Goal: Information Seeking & Learning: Learn about a topic

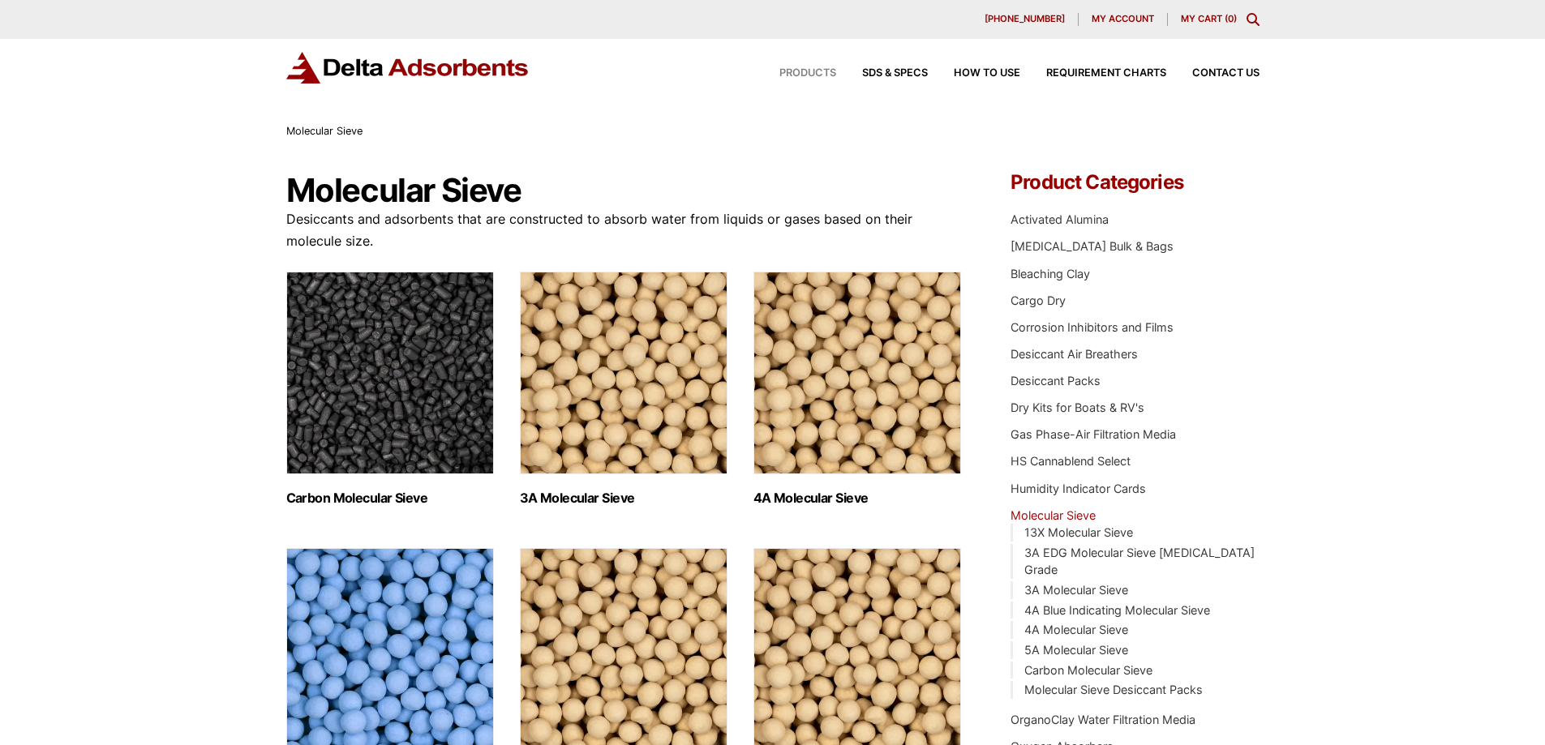
click at [810, 73] on span "Products" at bounding box center [808, 73] width 57 height 11
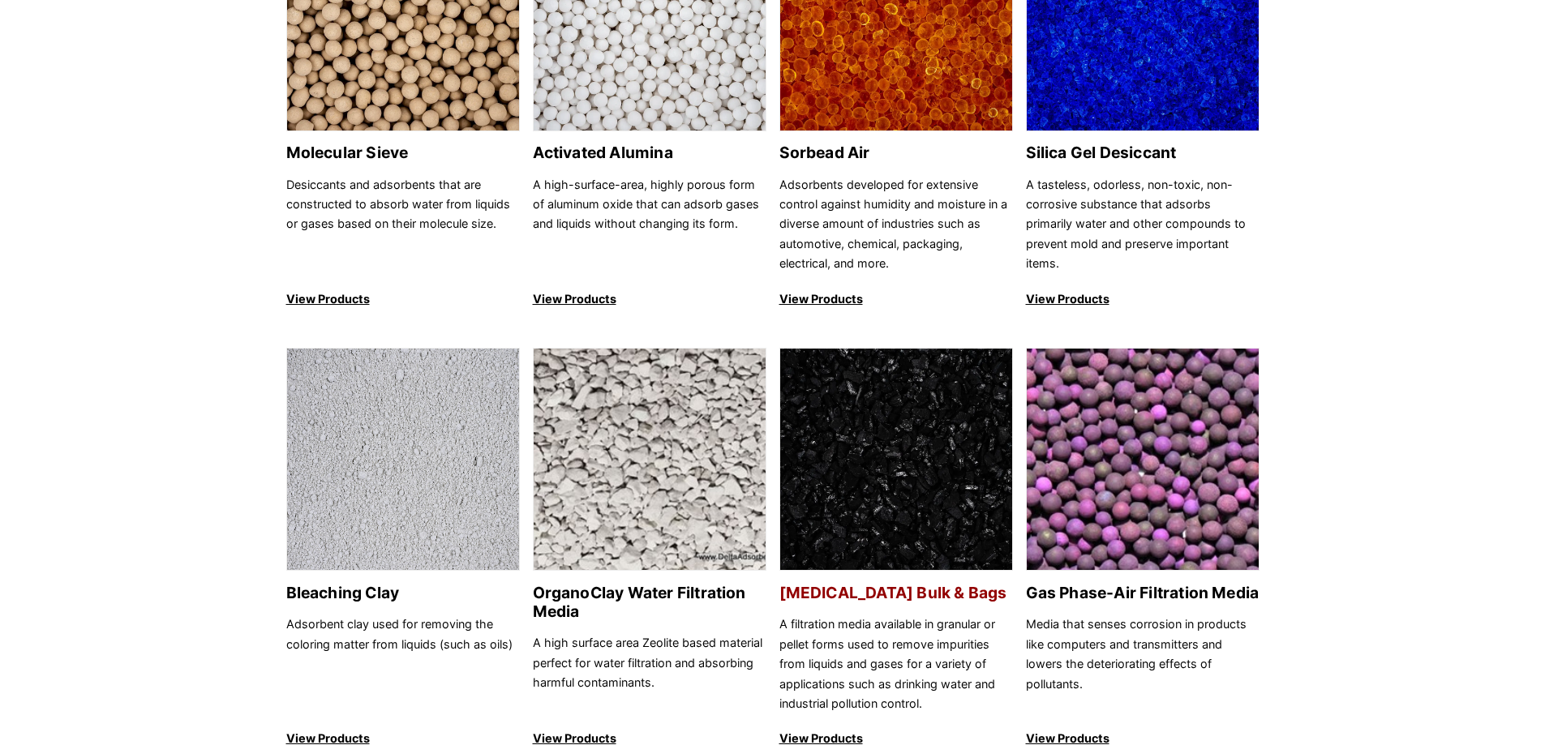
scroll to position [324, 0]
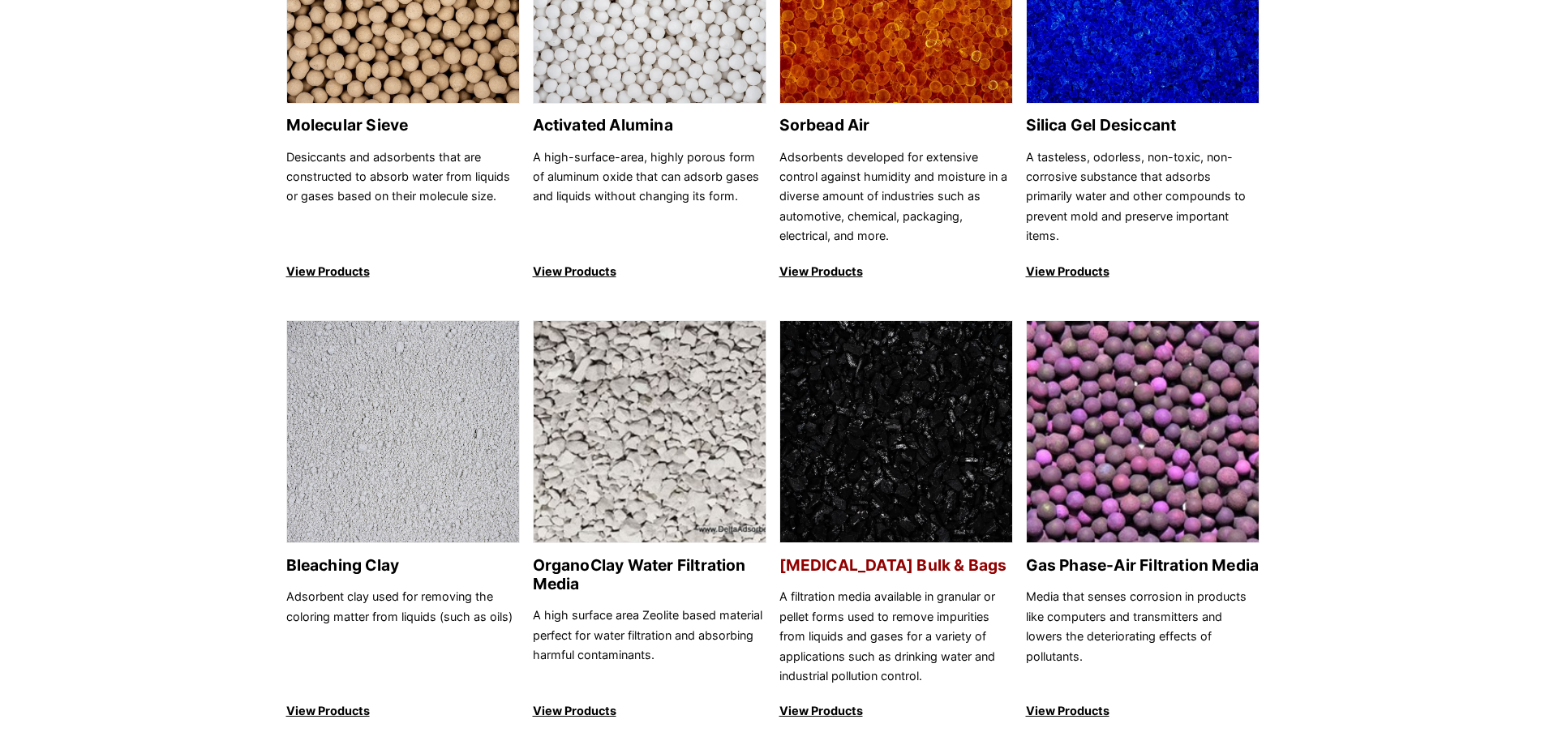
click at [905, 462] on img at bounding box center [896, 432] width 232 height 223
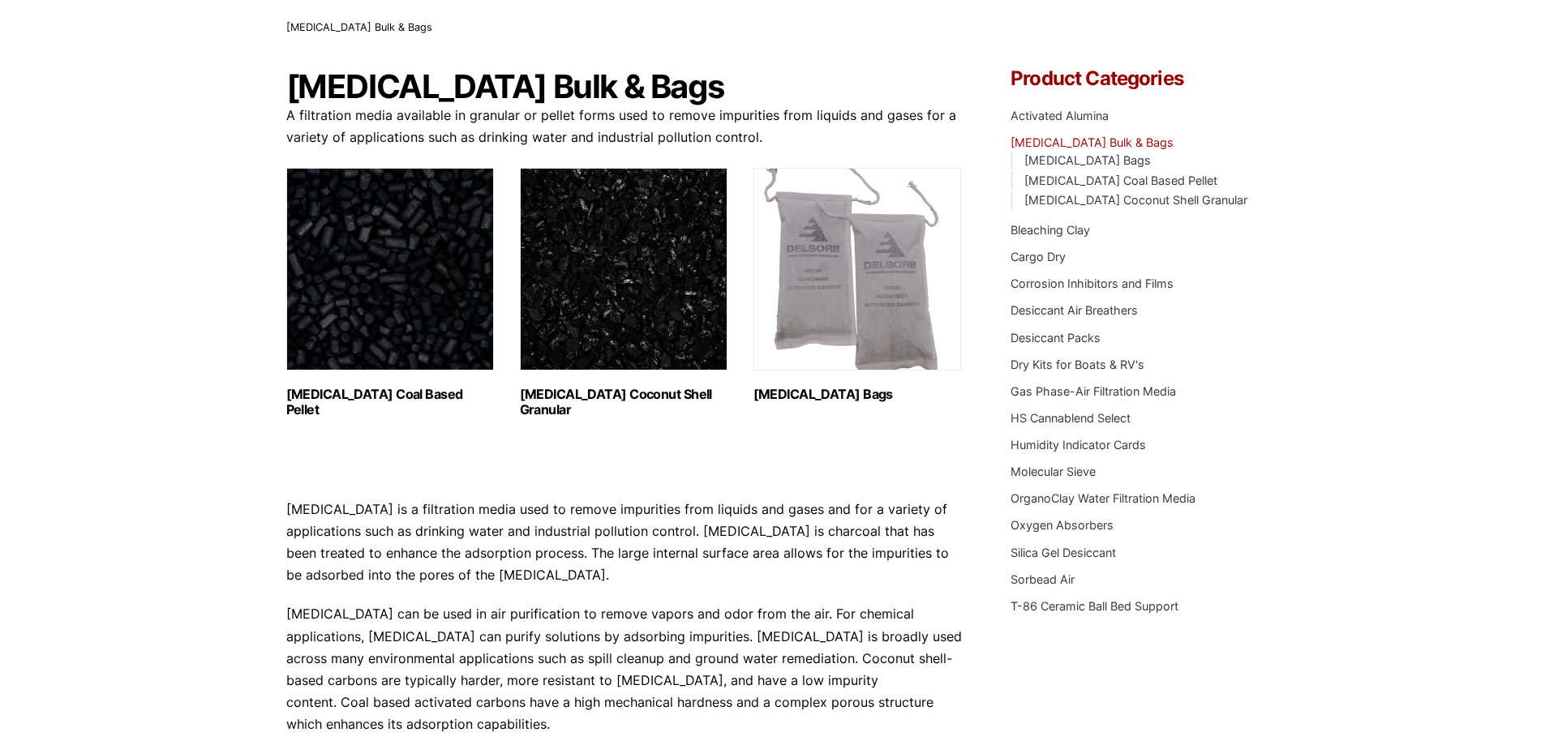
scroll to position [81, 0]
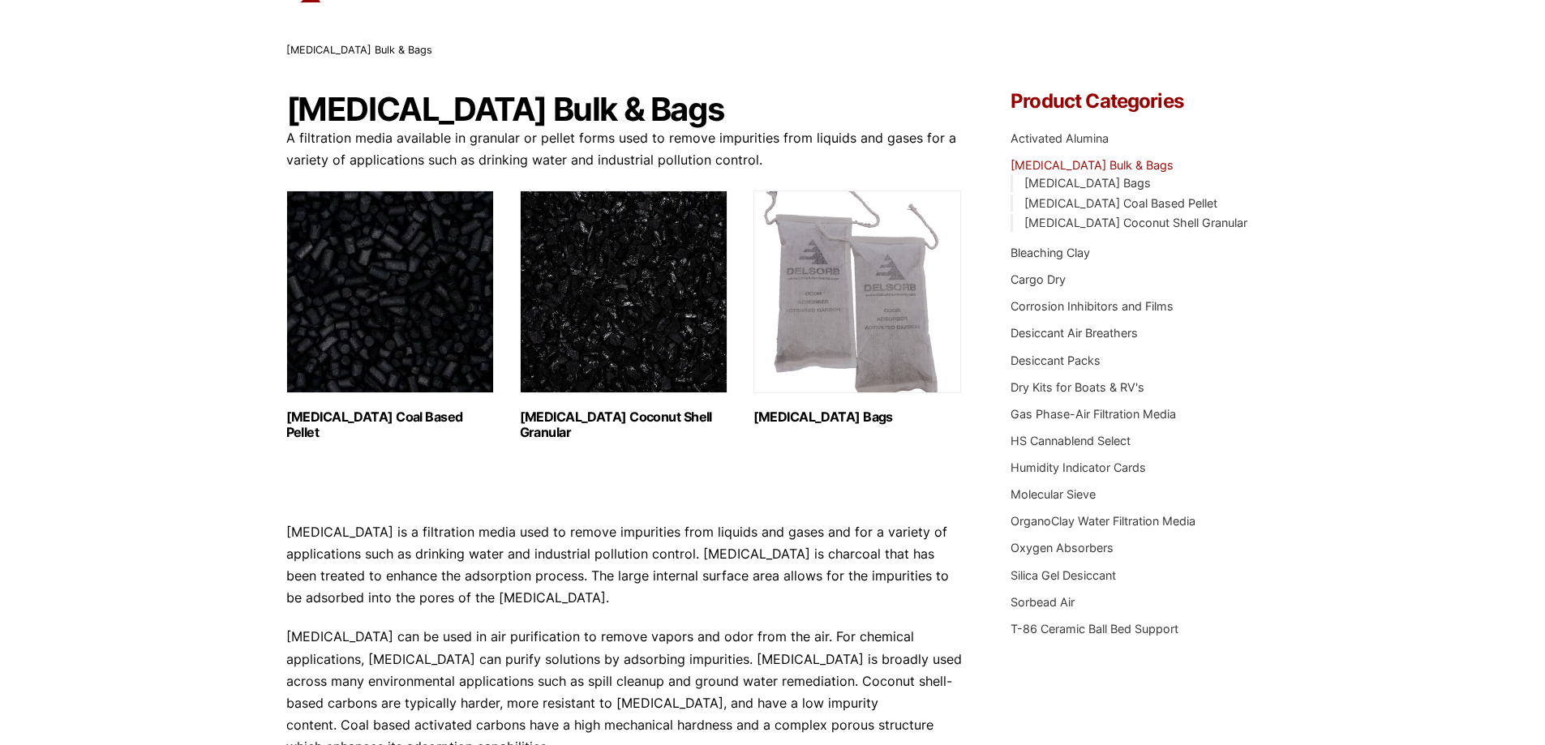
click at [415, 349] on img "Visit product category Activated Carbon Coal Based Pellet" at bounding box center [390, 292] width 208 height 203
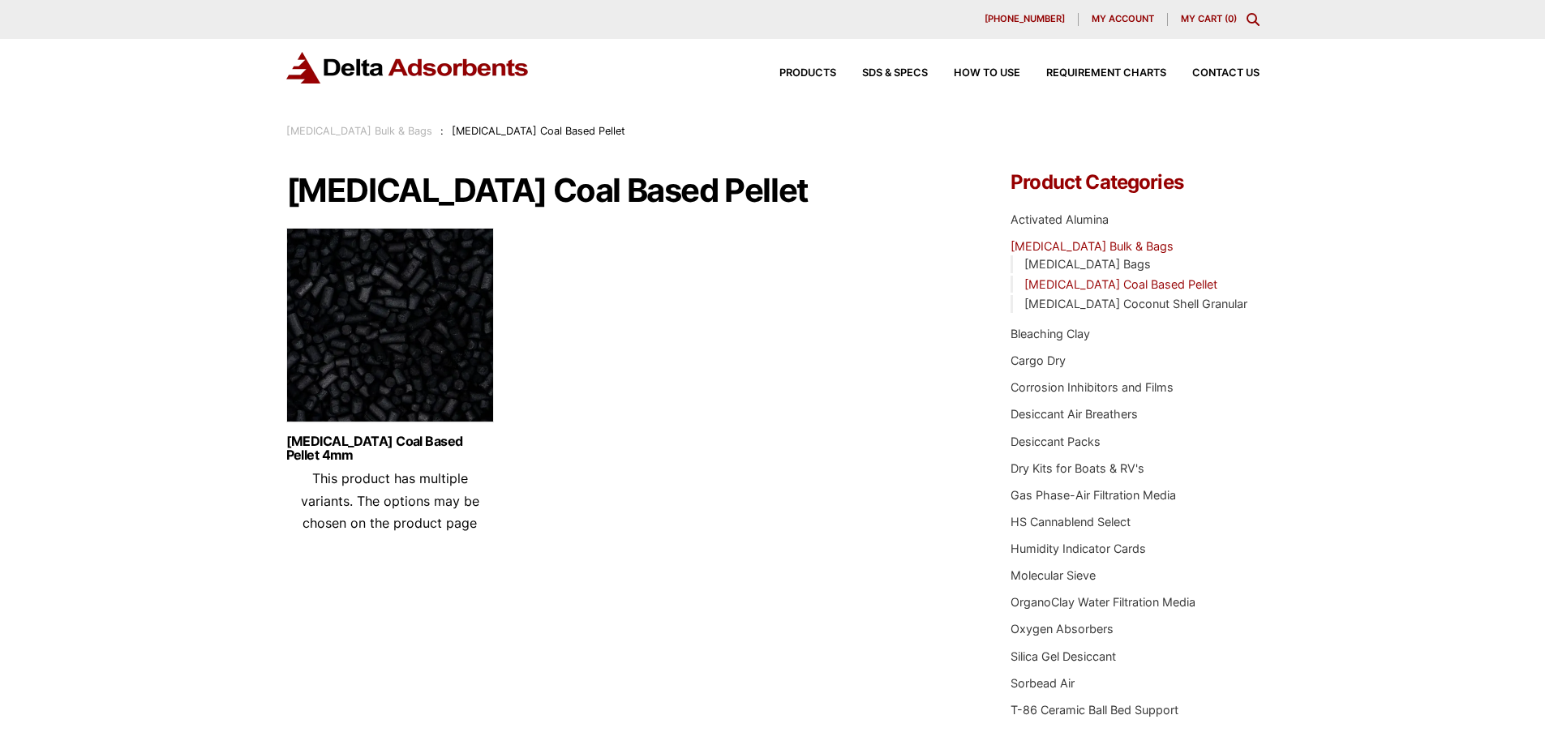
click at [415, 349] on img at bounding box center [390, 329] width 208 height 203
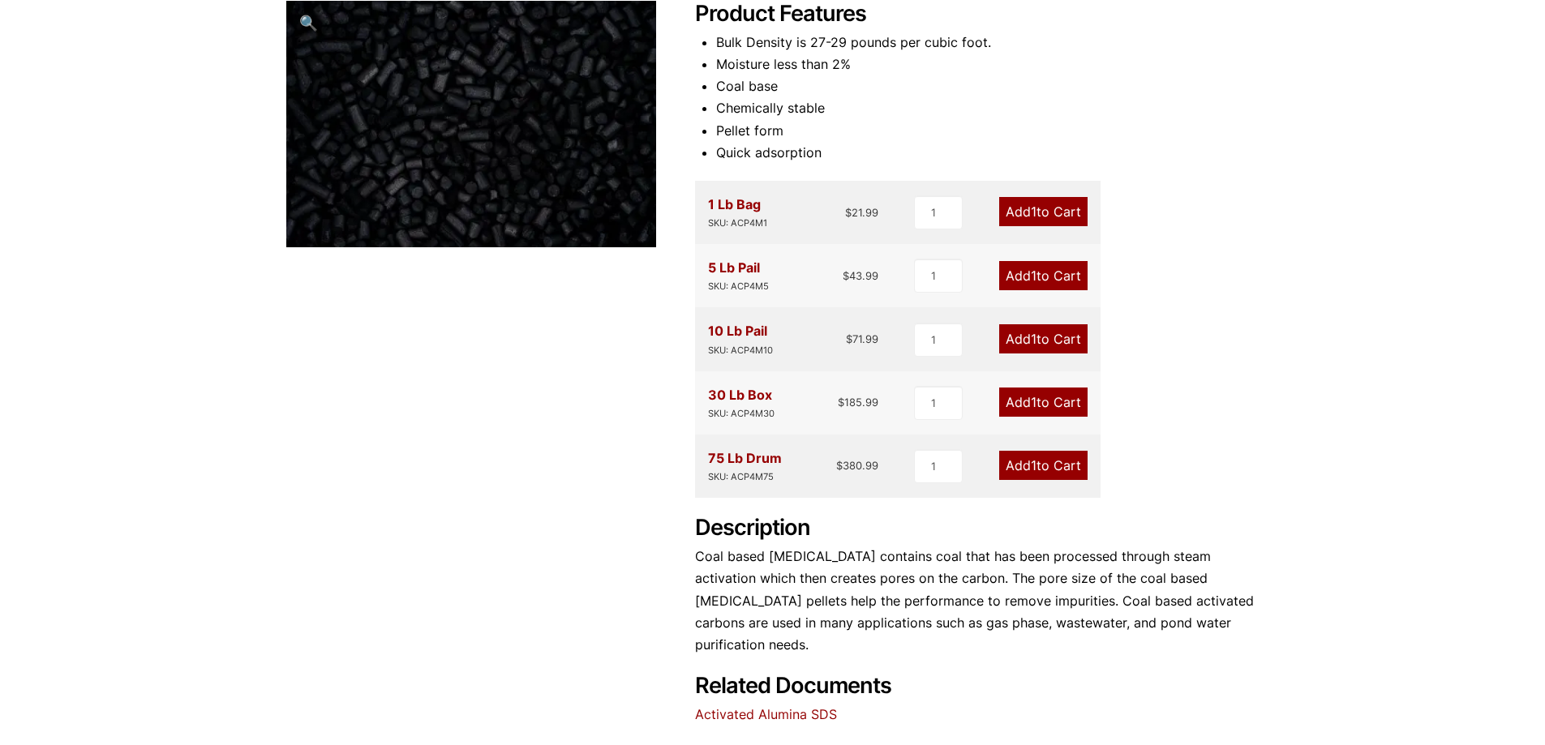
scroll to position [243, 0]
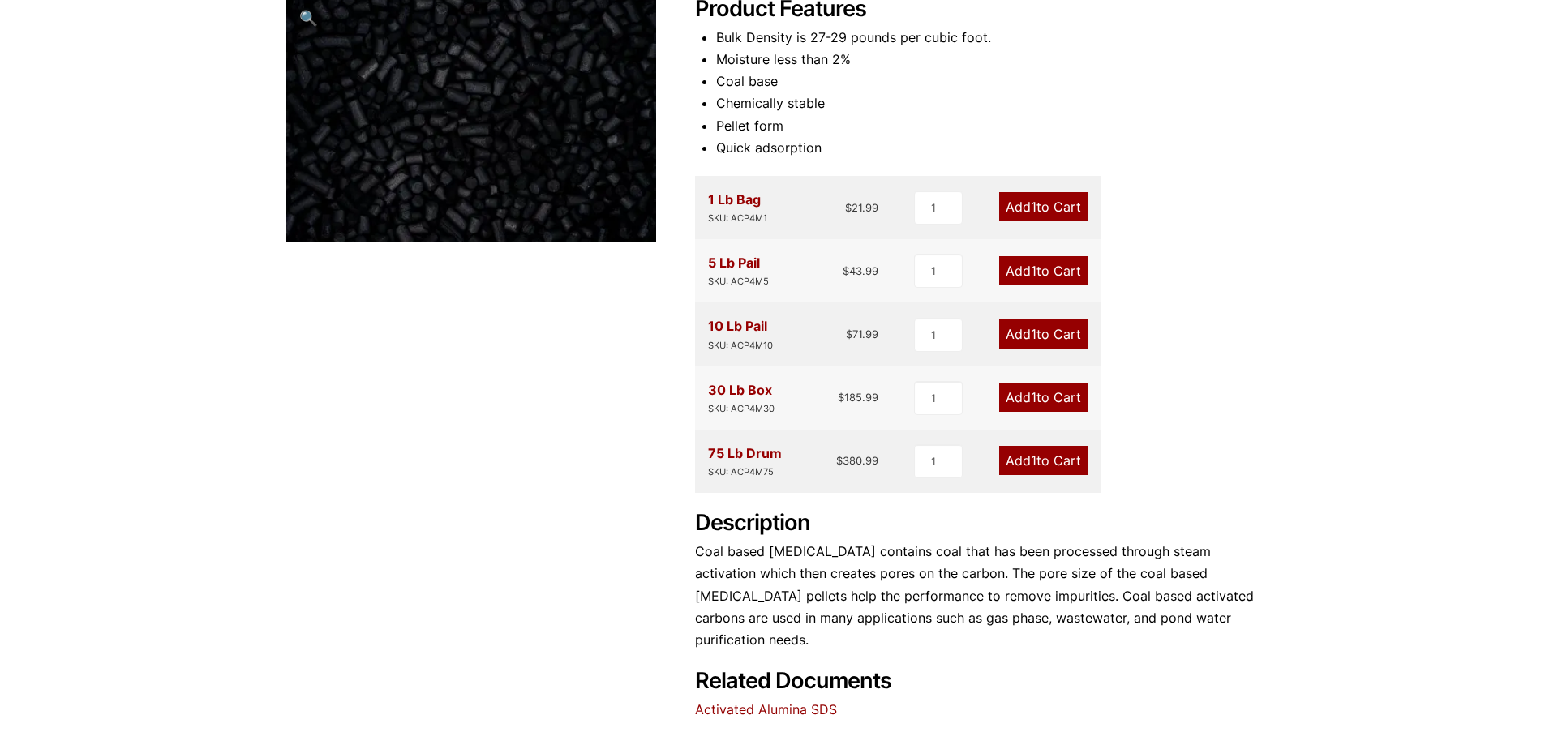
drag, startPoint x: 942, startPoint y: 1, endPoint x: 591, endPoint y: 367, distance: 507.7
click at [582, 367] on div "Activated Carbon Coal Based Pellet 4mm 🔍 Product Features Bulk Density is 27-29…" at bounding box center [772, 325] width 973 height 792
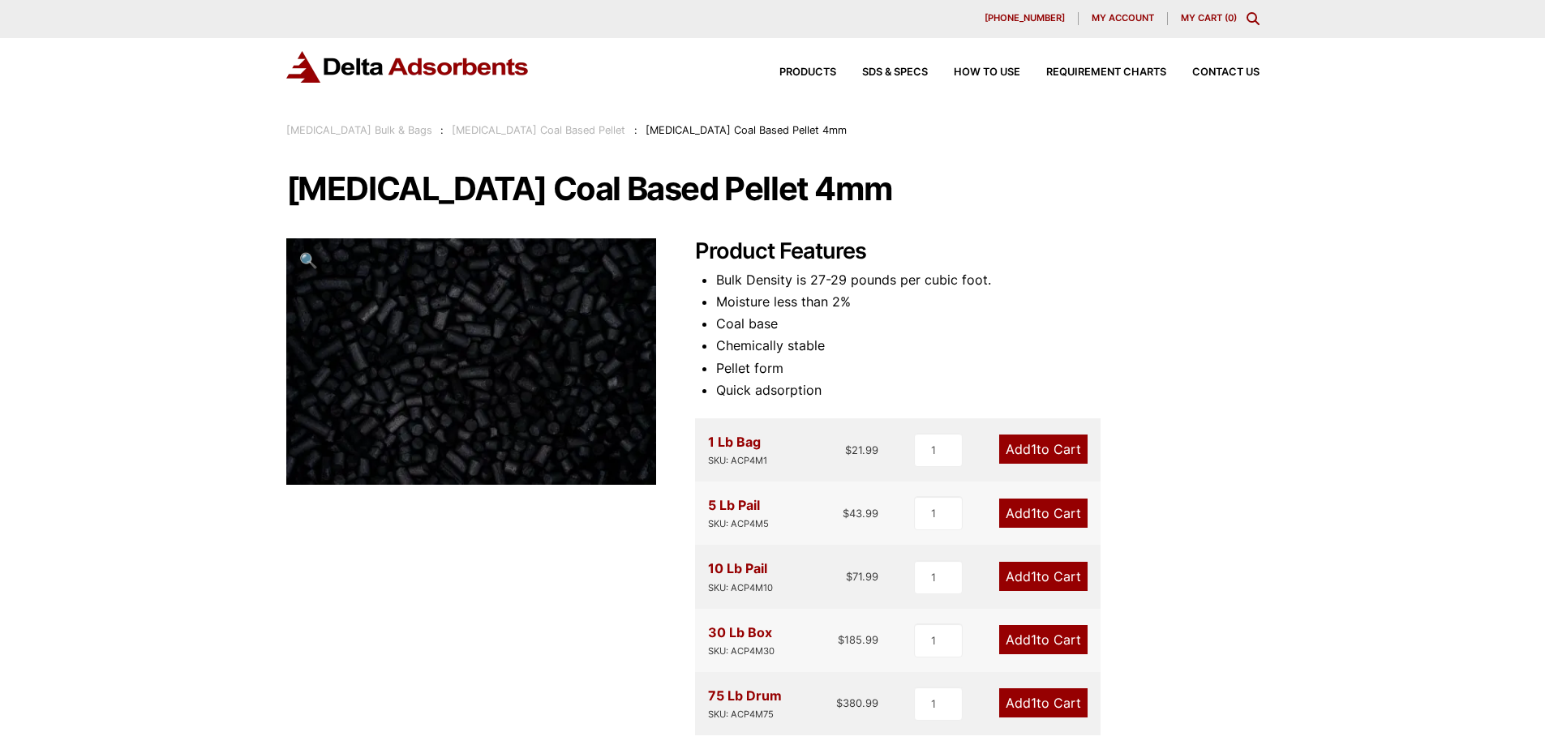
scroll to position [0, 0]
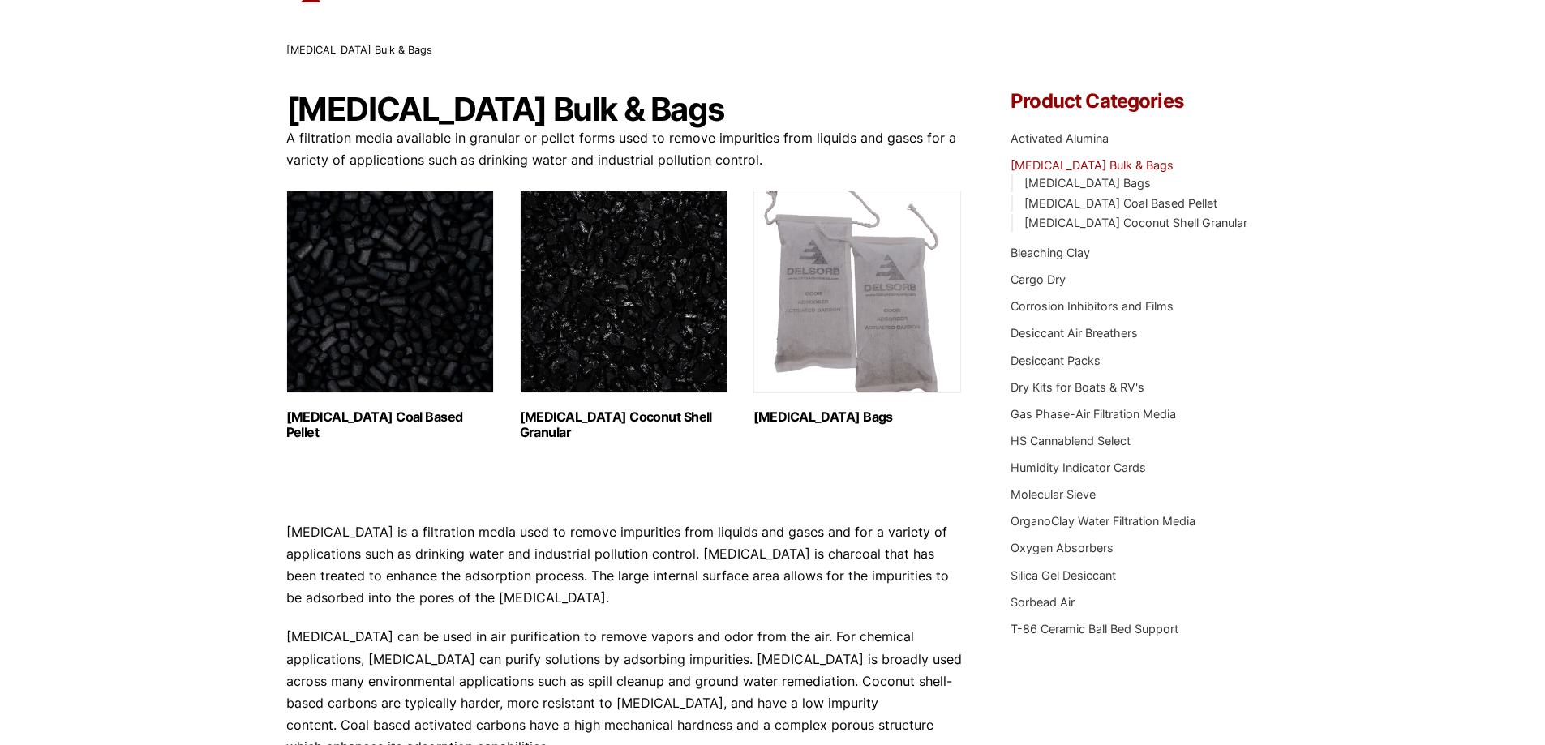
click at [633, 337] on img "Visit product category Activated Carbon Coconut Shell Granular" at bounding box center [624, 292] width 208 height 203
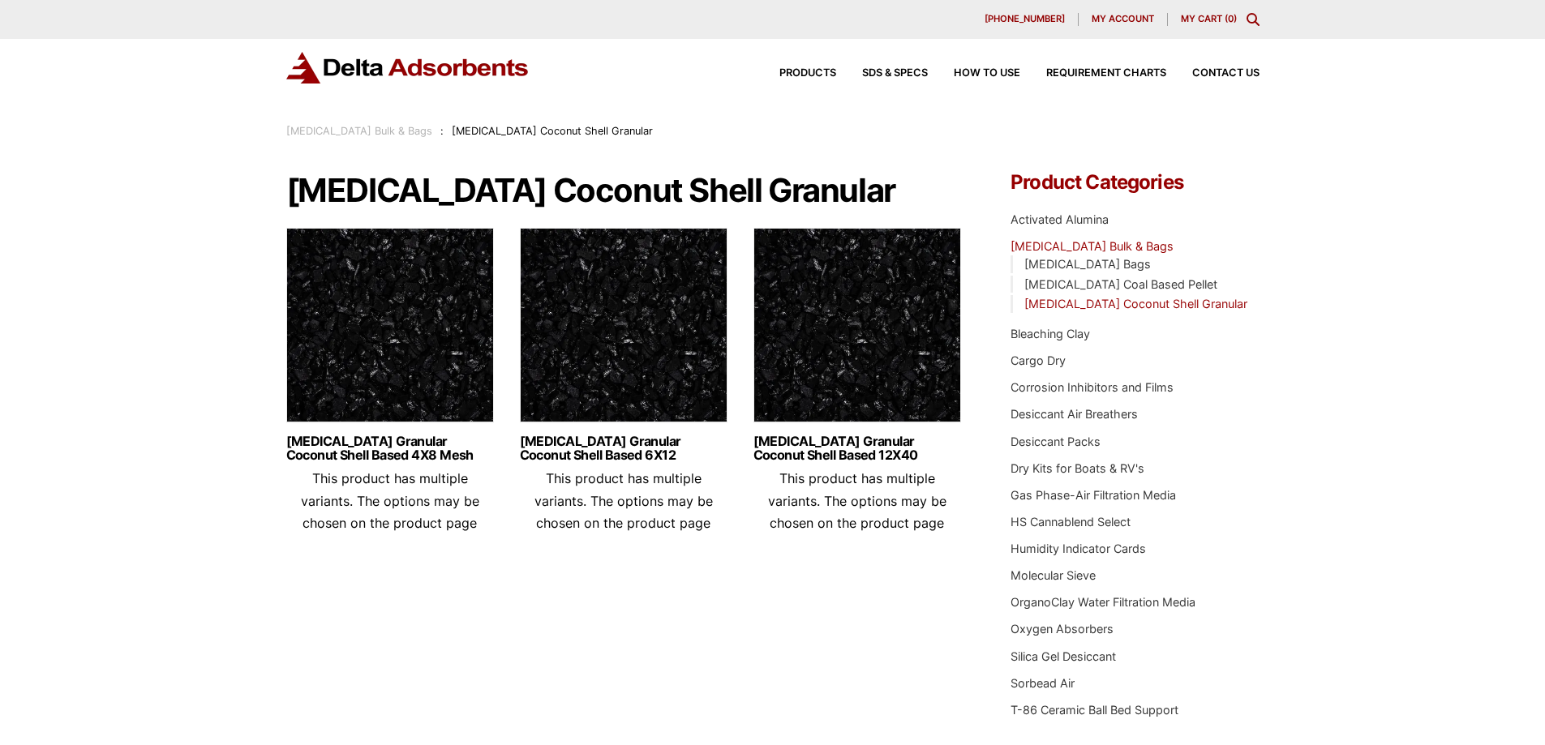
click at [399, 372] on img at bounding box center [390, 329] width 208 height 203
click at [608, 343] on img at bounding box center [624, 329] width 208 height 203
click at [860, 368] on img at bounding box center [858, 329] width 208 height 203
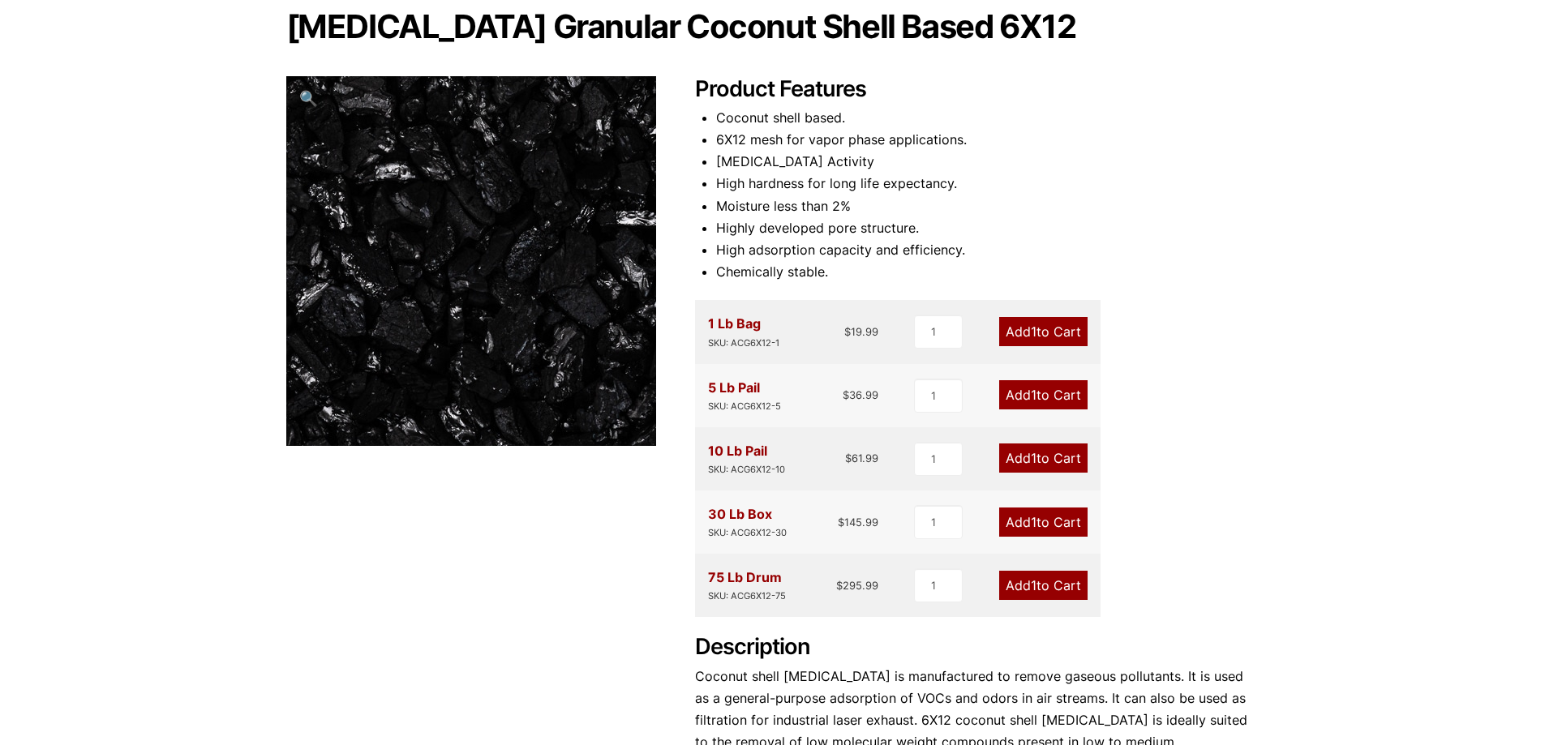
scroll to position [162, 0]
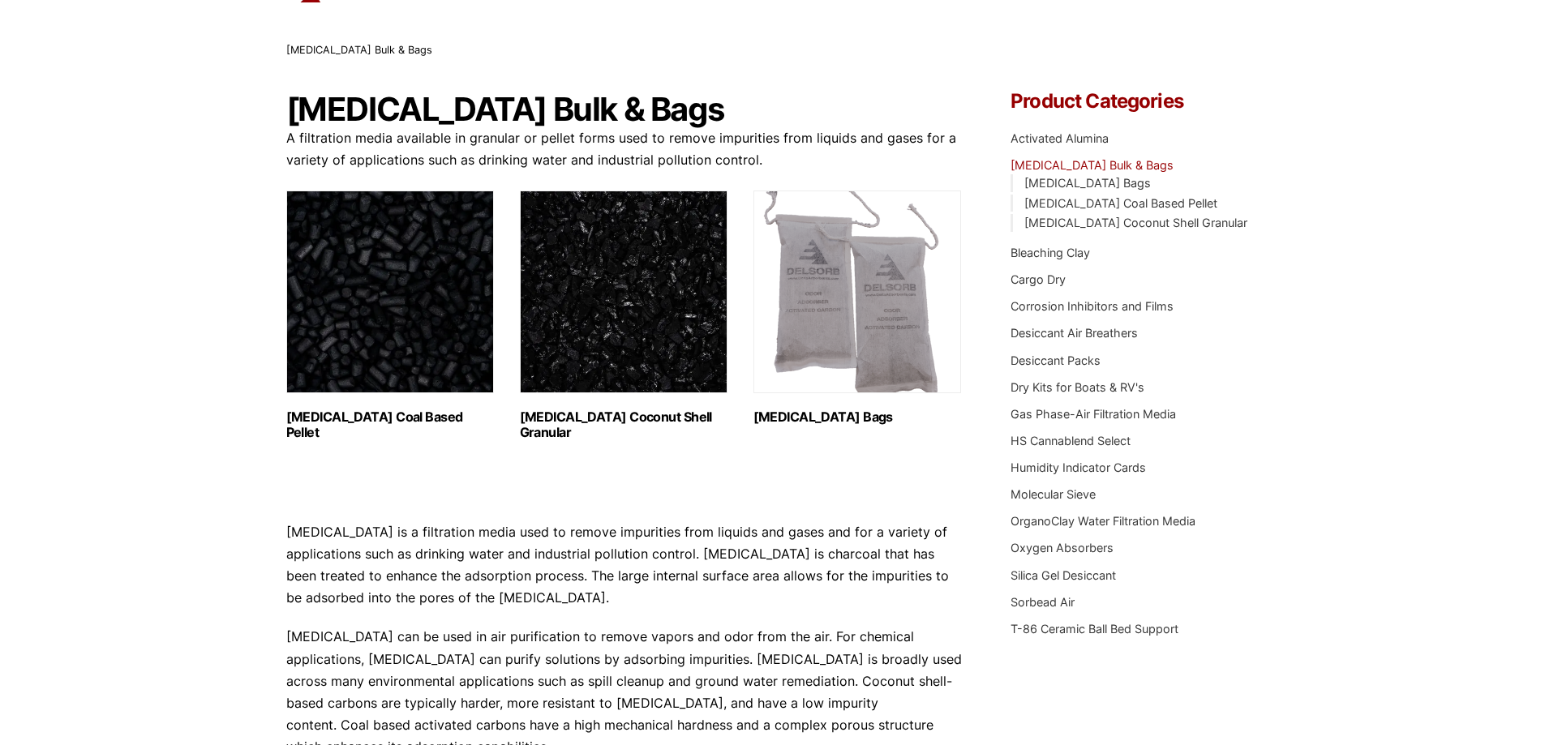
click at [363, 329] on img "Visit product category Activated Carbon Coal Based Pellet" at bounding box center [390, 292] width 208 height 203
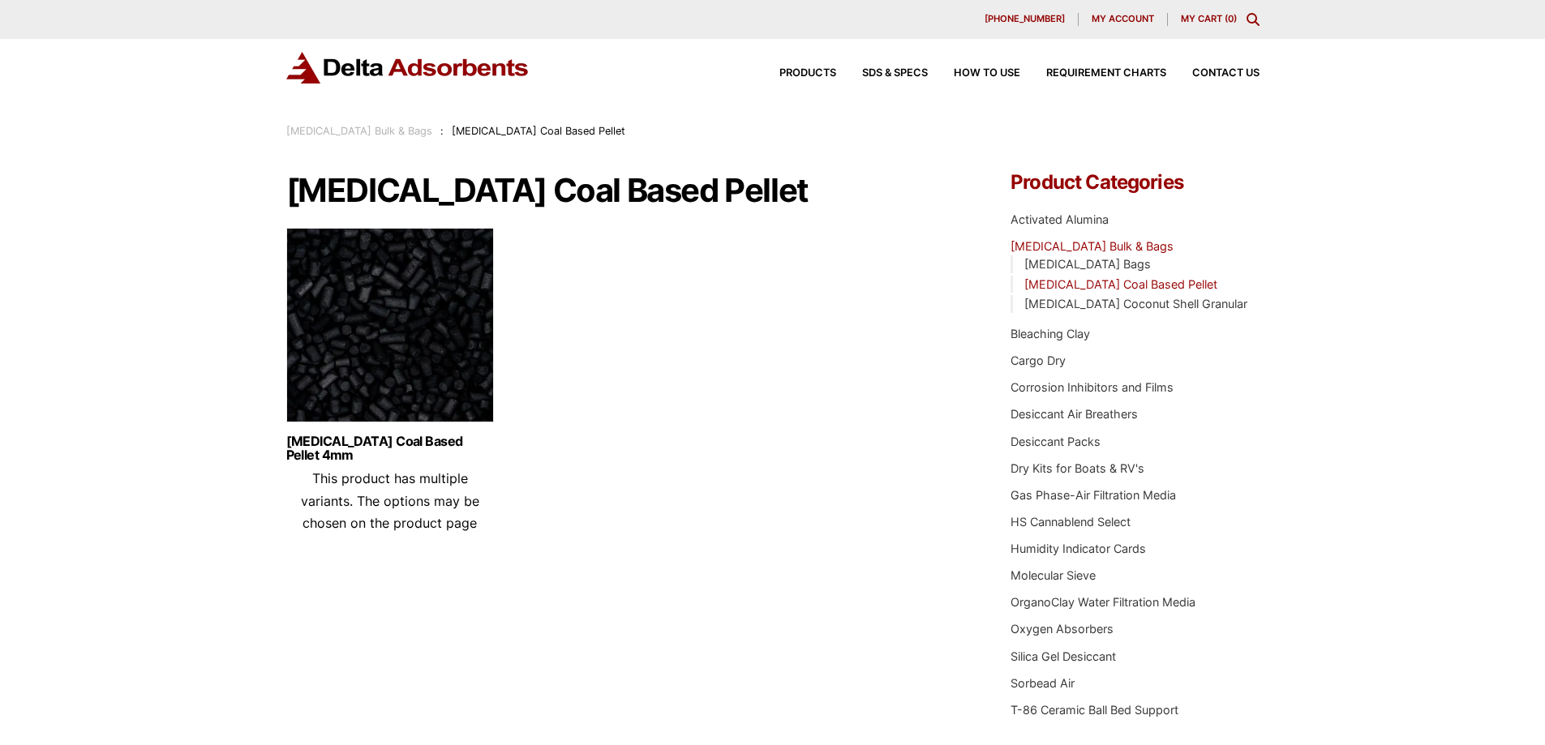
click at [401, 356] on img at bounding box center [390, 329] width 208 height 203
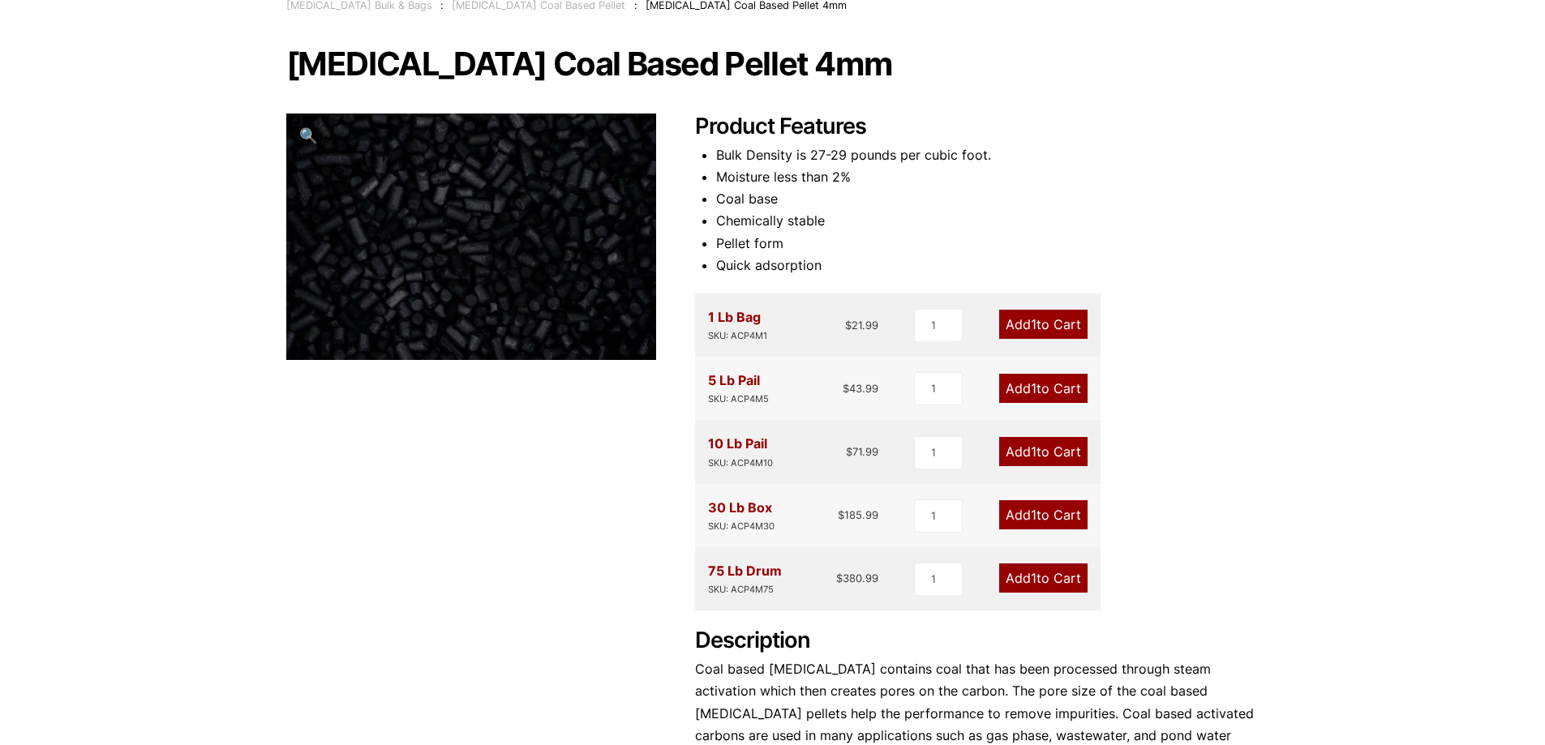
scroll to position [81, 0]
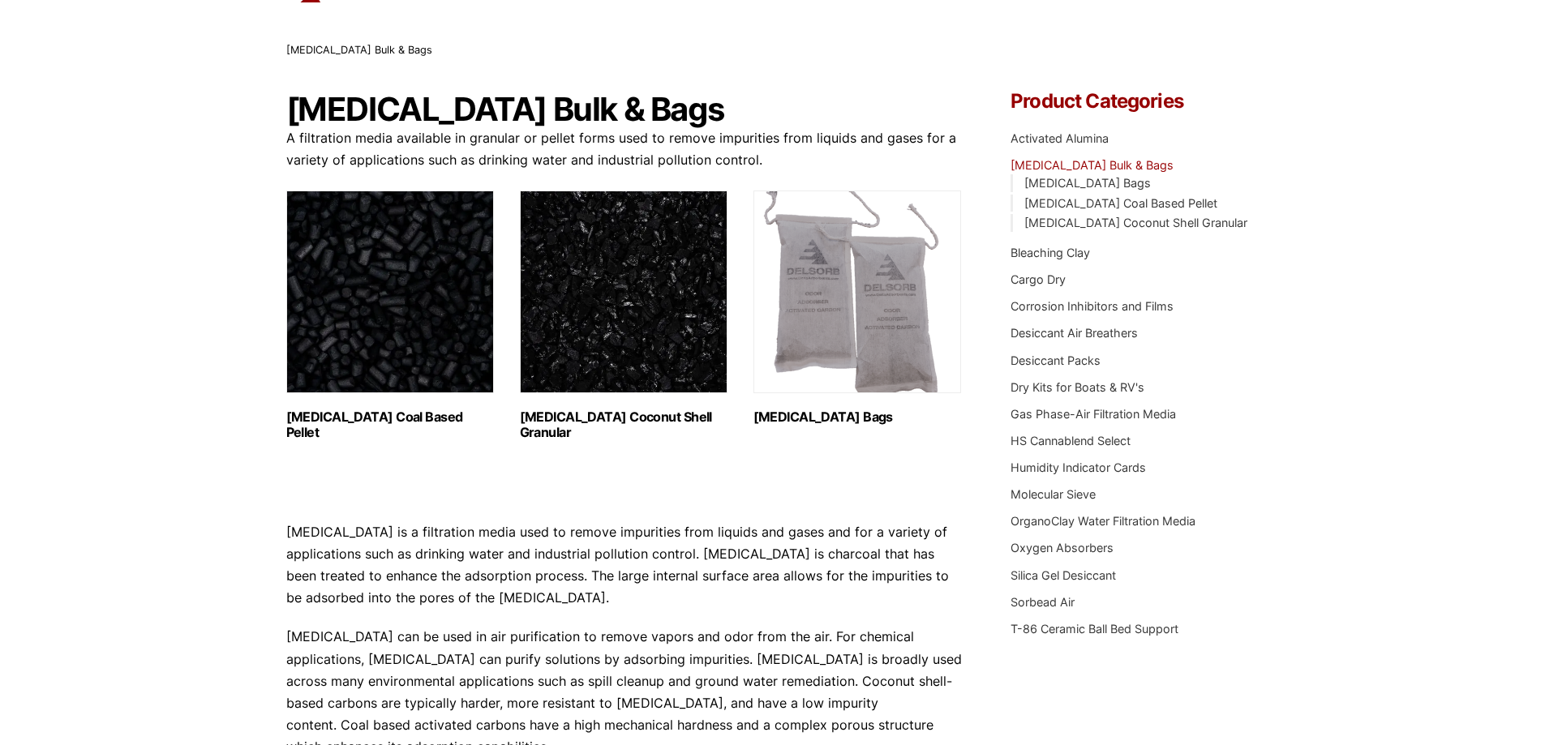
click at [595, 295] on img "Visit product category Activated Carbon Coconut Shell Granular" at bounding box center [624, 292] width 208 height 203
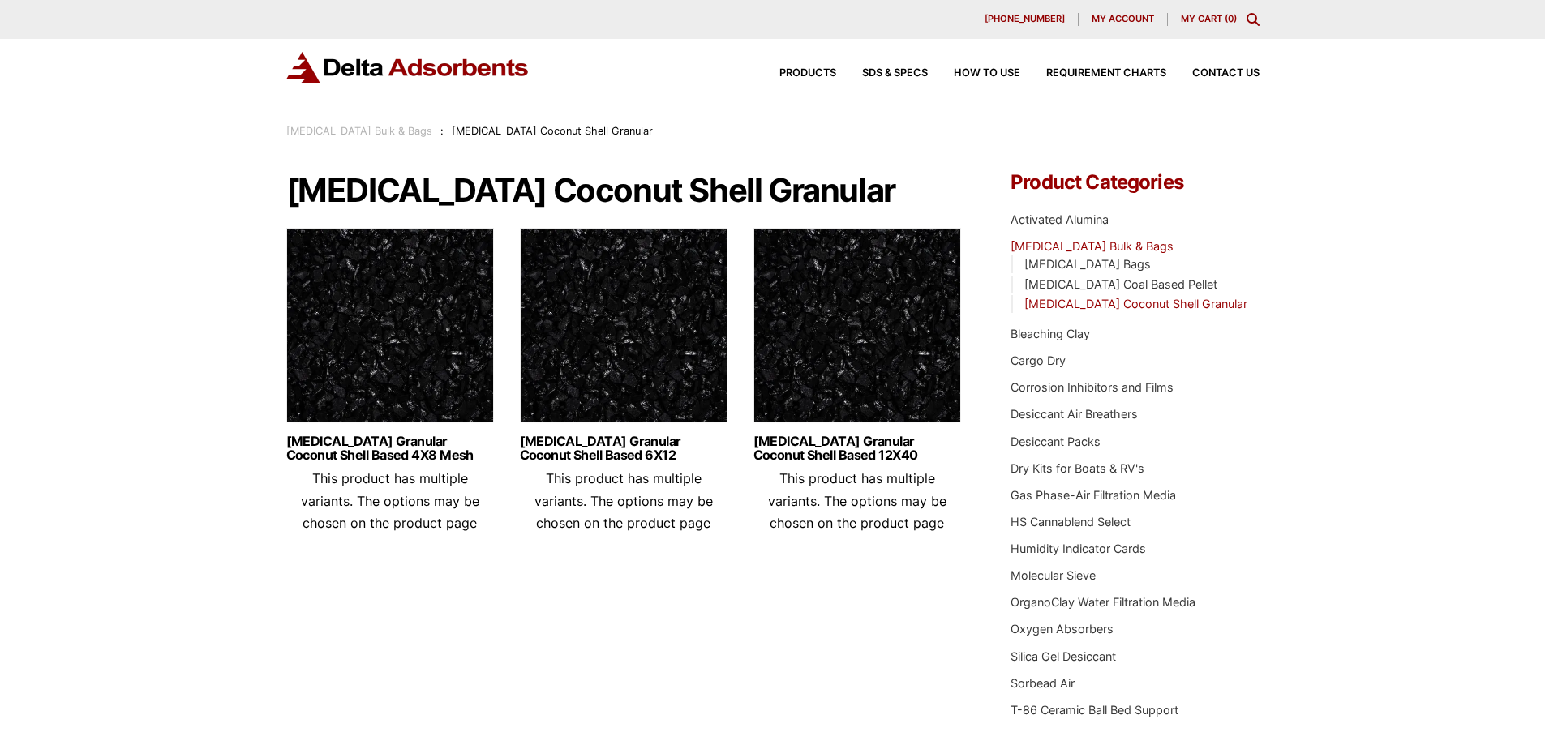
click at [402, 357] on img at bounding box center [390, 329] width 208 height 203
click at [842, 354] on img at bounding box center [858, 329] width 208 height 203
click at [385, 327] on img at bounding box center [390, 329] width 208 height 203
click at [865, 363] on img at bounding box center [858, 329] width 208 height 203
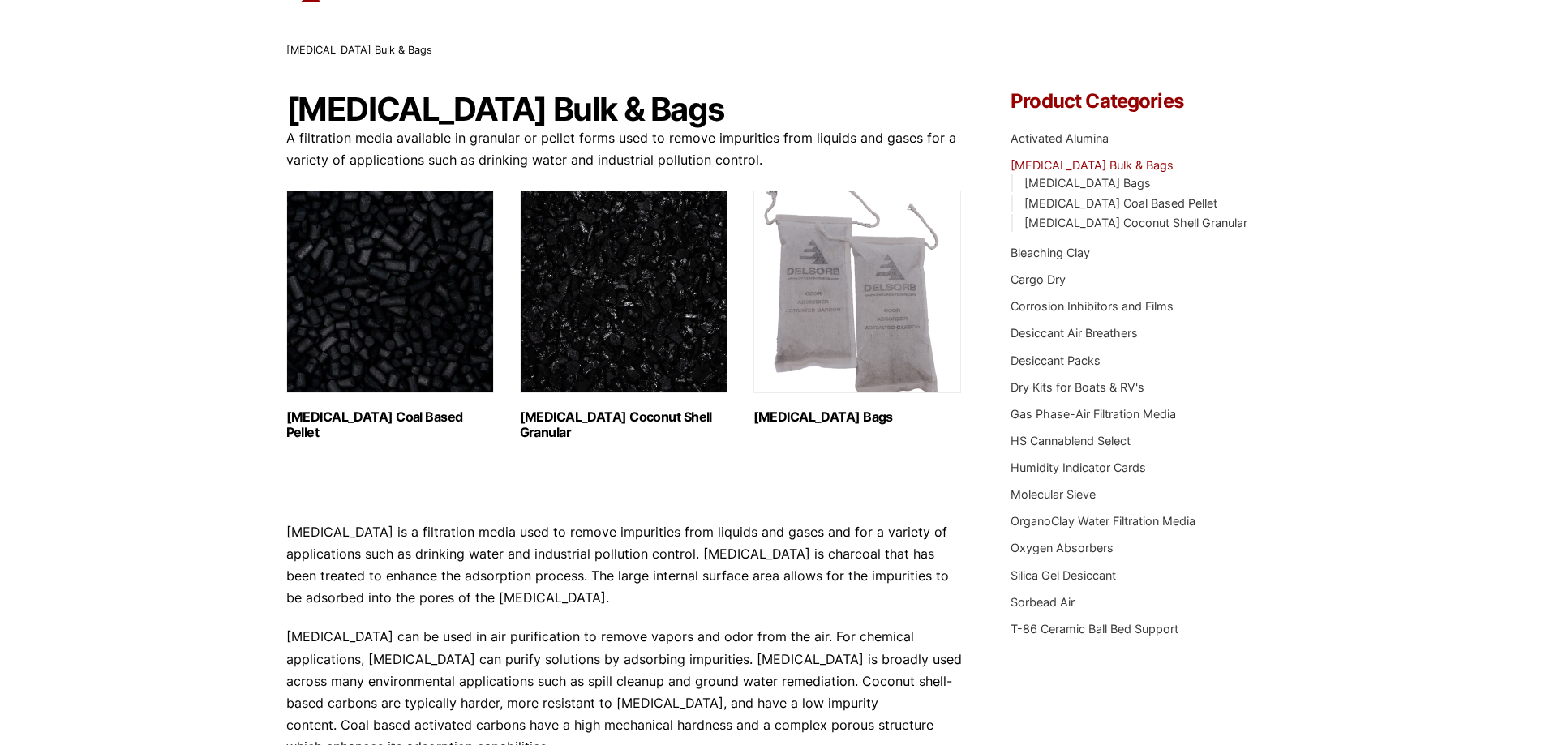
click at [883, 364] on img "Visit product category Activated Carbon Bags" at bounding box center [858, 292] width 208 height 203
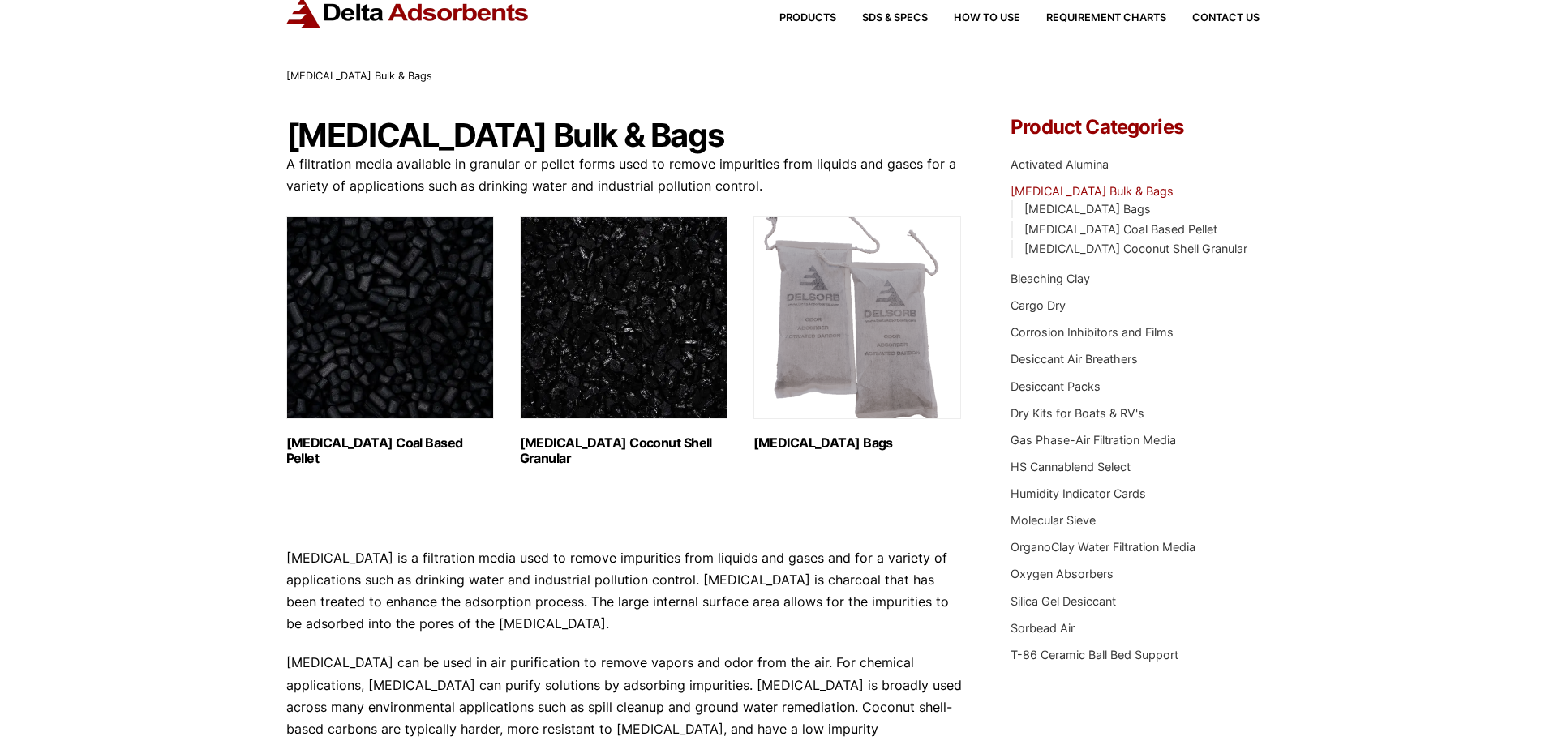
scroll to position [81, 0]
